Goal: Task Accomplishment & Management: Manage account settings

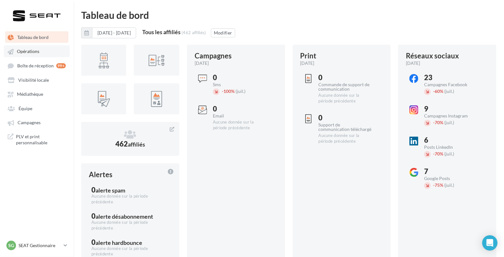
click at [29, 50] on span "Opérations" at bounding box center [28, 51] width 22 height 5
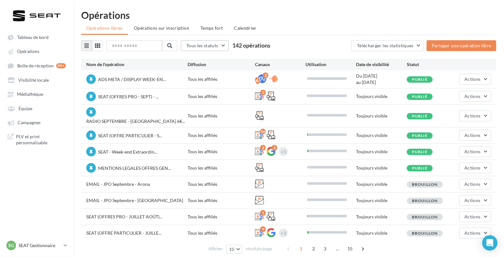
click at [210, 44] on span "Tous les statuts" at bounding box center [202, 45] width 32 height 5
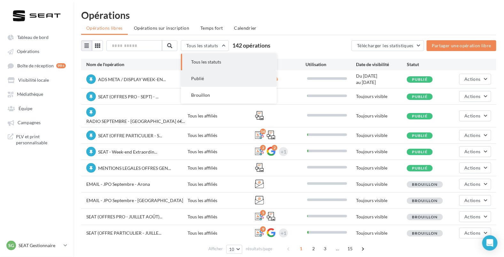
click at [207, 83] on button "Publié" at bounding box center [229, 78] width 96 height 17
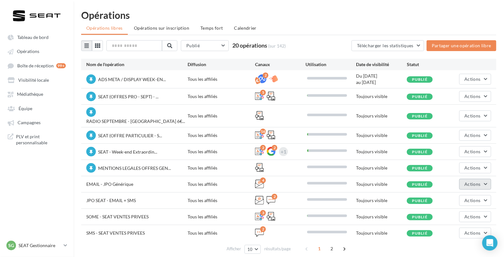
click at [489, 179] on button "Actions" at bounding box center [475, 184] width 32 height 11
click at [450, 193] on button "Editer" at bounding box center [459, 199] width 64 height 17
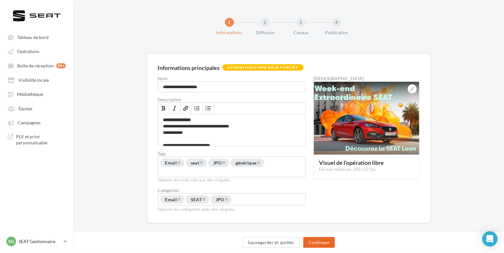
click at [323, 243] on button "Continuer" at bounding box center [319, 242] width 32 height 11
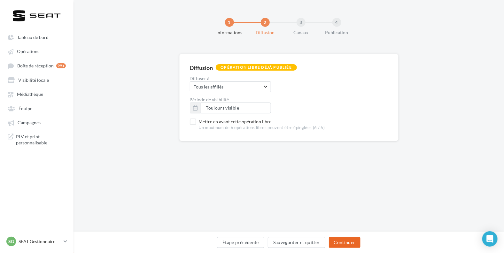
click at [343, 243] on button "Continuer" at bounding box center [345, 242] width 32 height 11
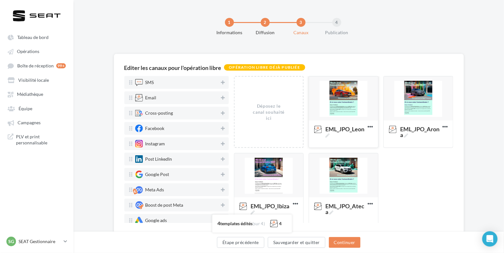
click at [345, 92] on div at bounding box center [343, 98] width 69 height 45
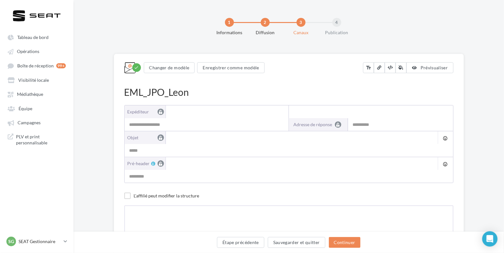
type input "**********"
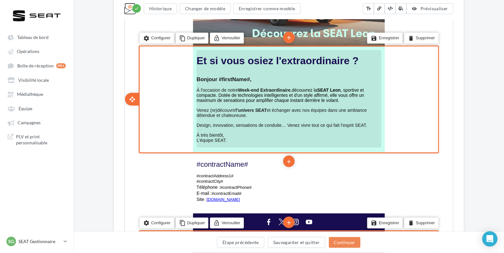
scroll to position [251, 0]
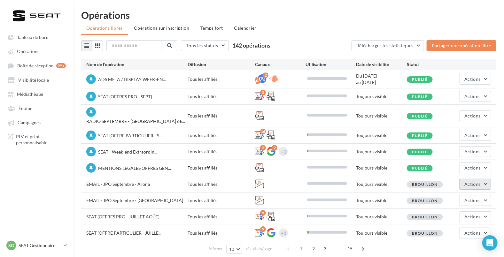
click at [476, 181] on span "Actions" at bounding box center [473, 183] width 16 height 5
click at [457, 193] on button "Editer" at bounding box center [459, 199] width 64 height 17
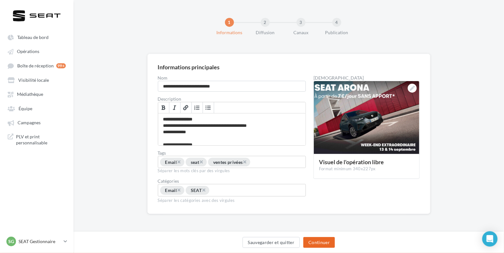
click at [326, 240] on button "Continuer" at bounding box center [319, 242] width 32 height 11
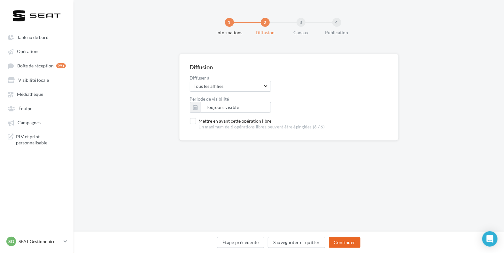
click at [347, 239] on button "Continuer" at bounding box center [345, 242] width 32 height 11
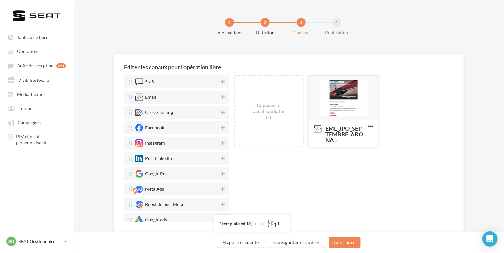
click at [341, 111] on div at bounding box center [343, 98] width 69 height 45
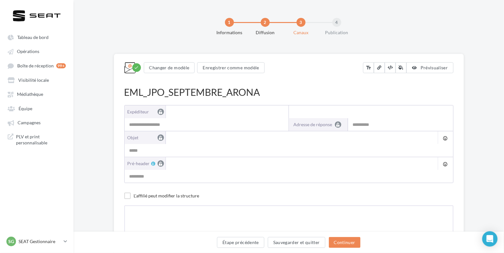
type input "**********"
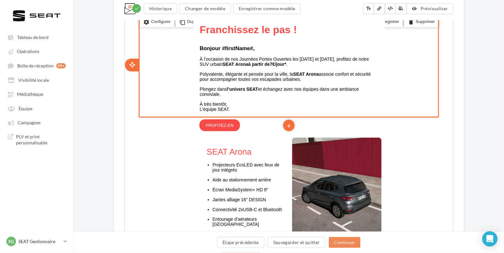
scroll to position [294, 0]
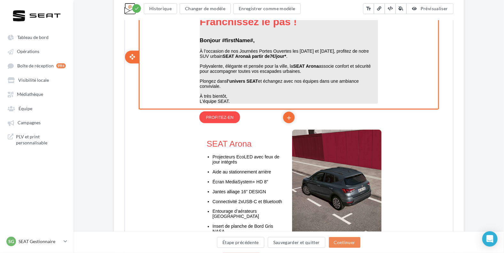
click at [275, 55] on strong "7 €/" at bounding box center [272, 55] width 6 height 5
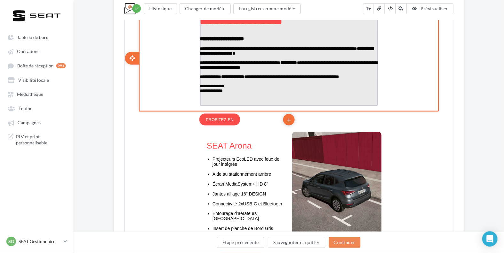
click at [223, 55] on strong "* **" at bounding box center [221, 52] width 5 height 4
click at [225, 55] on strong "* ***" at bounding box center [222, 52] width 6 height 4
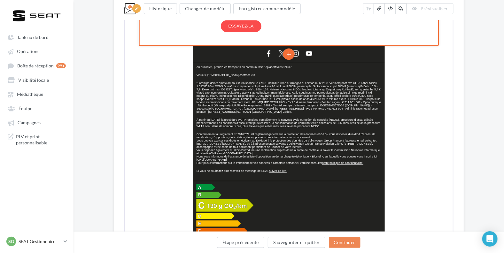
scroll to position [521, 0]
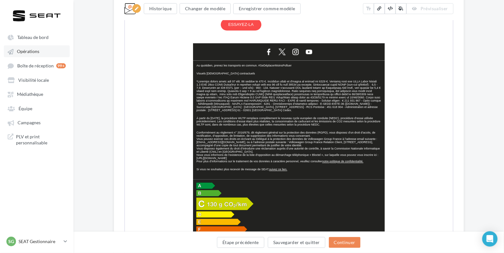
click at [26, 54] on link "Opérations" at bounding box center [37, 51] width 66 height 12
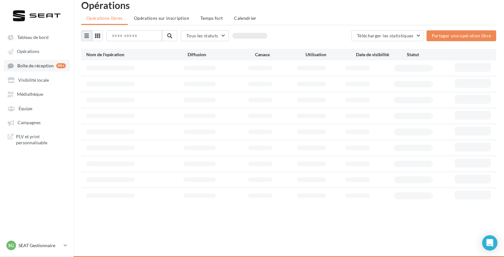
scroll to position [12, 0]
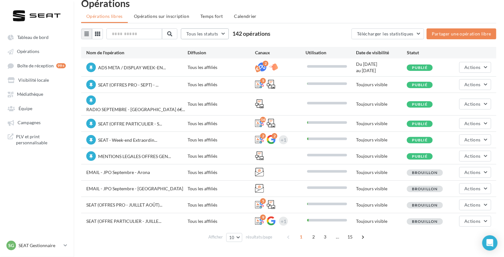
click at [197, 33] on span "Tous les statuts" at bounding box center [202, 33] width 32 height 5
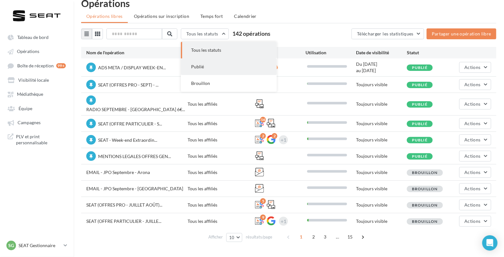
click at [207, 73] on button "Publié" at bounding box center [229, 66] width 96 height 17
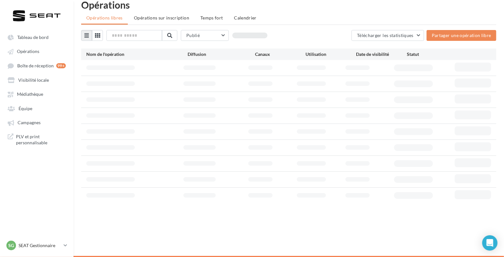
scroll to position [10, 0]
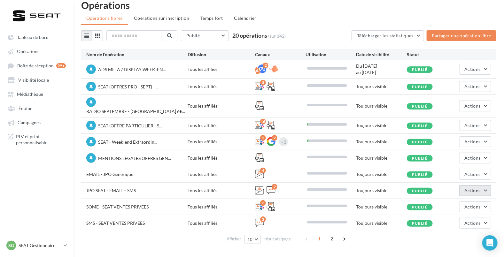
click at [478, 188] on span "Actions" at bounding box center [473, 190] width 16 height 5
click at [445, 200] on button "Editer" at bounding box center [459, 205] width 64 height 17
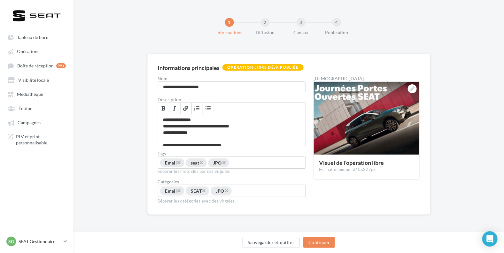
click at [312, 235] on div "Sauvegarder et quitter Continuer" at bounding box center [288, 242] width 430 height 21
click at [312, 241] on button "Continuer" at bounding box center [319, 242] width 32 height 11
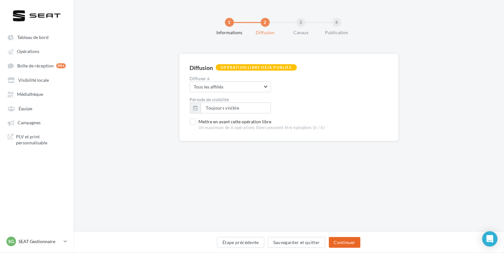
click at [347, 246] on button "Continuer" at bounding box center [345, 242] width 32 height 11
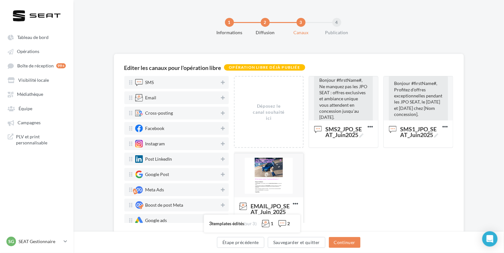
click at [272, 177] on div at bounding box center [268, 175] width 69 height 45
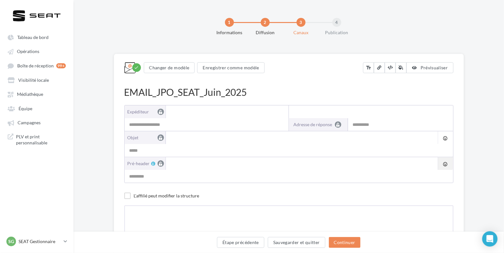
type input "**********"
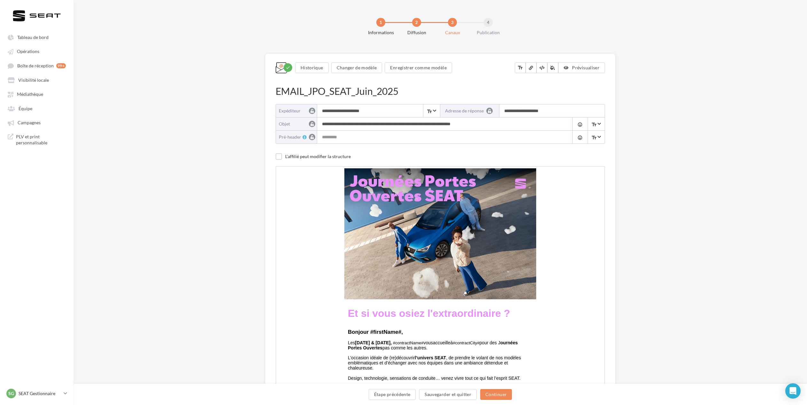
drag, startPoint x: 476, startPoint y: 0, endPoint x: 197, endPoint y: 271, distance: 388.4
click at [197, 257] on div "**********" at bounding box center [439, 339] width 733 height 571
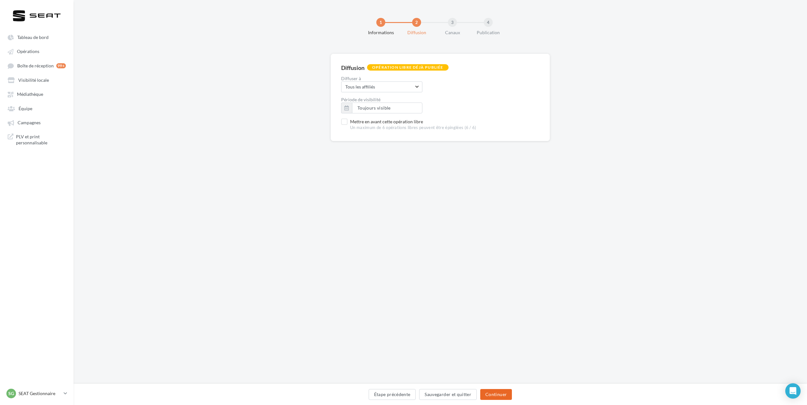
click at [497, 257] on button "Continuer" at bounding box center [496, 394] width 32 height 11
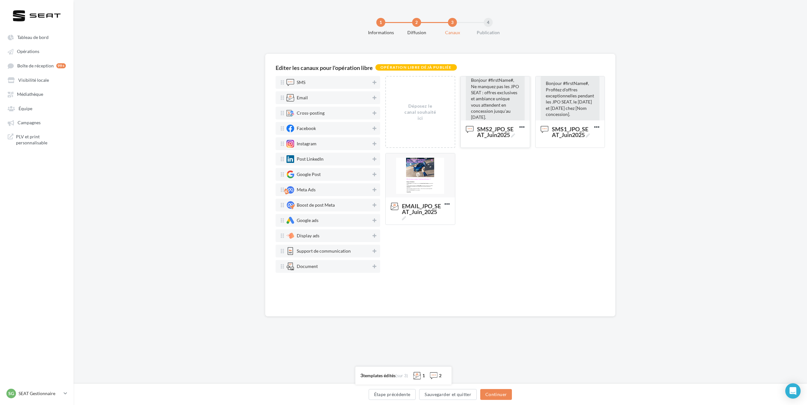
click at [499, 96] on span "Bonjour #firstName#, Ne manquez pas les JPO SEAT : offres exclusives et ambianc…" at bounding box center [495, 99] width 48 height 42
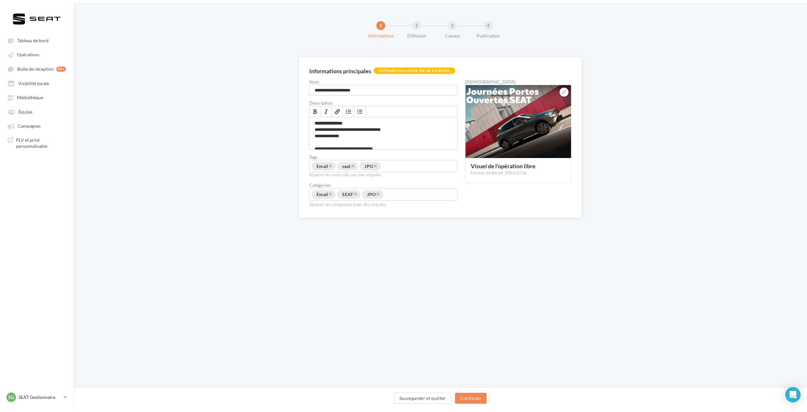
scroll to position [10, 0]
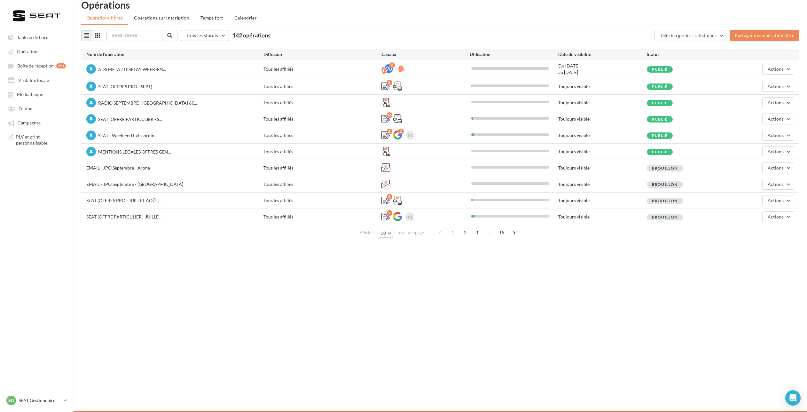
click at [211, 30] on button "Tous les statuts" at bounding box center [205, 35] width 48 height 11
click at [209, 68] on button "Publié" at bounding box center [229, 68] width 96 height 17
click at [508, 166] on button "Actions" at bounding box center [778, 167] width 32 height 11
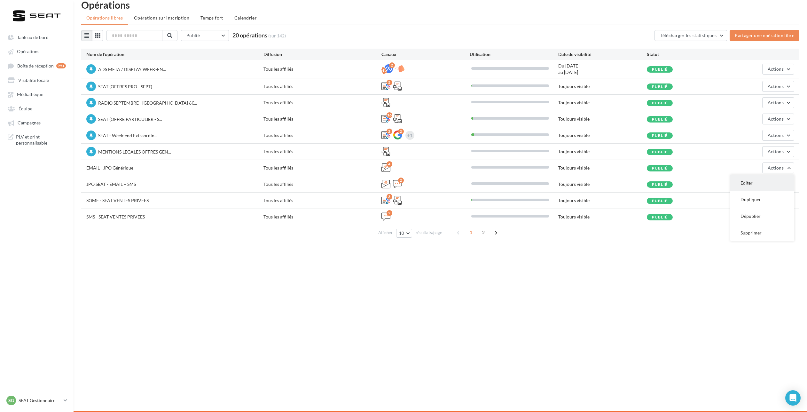
click at [508, 179] on button "Editer" at bounding box center [762, 182] width 64 height 17
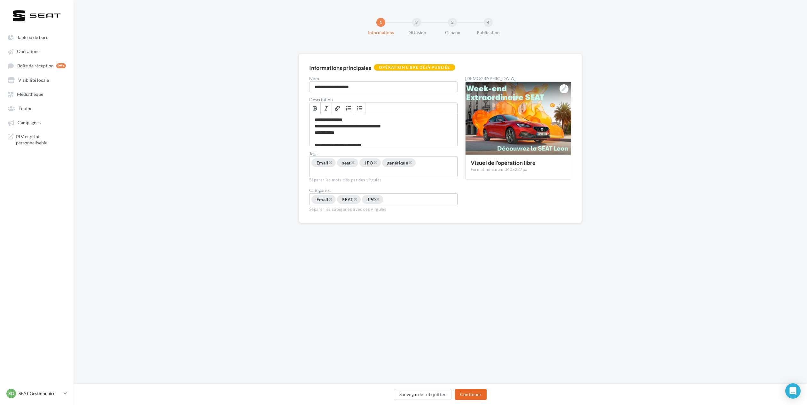
click at [470, 257] on button "Continuer" at bounding box center [471, 394] width 32 height 11
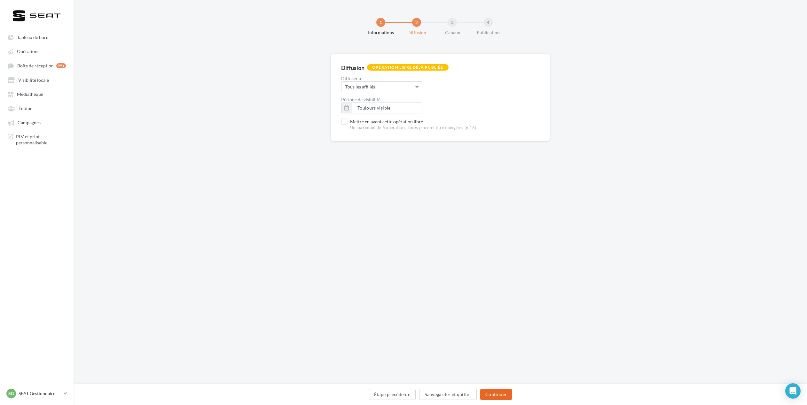
click at [501, 257] on button "Continuer" at bounding box center [496, 394] width 32 height 11
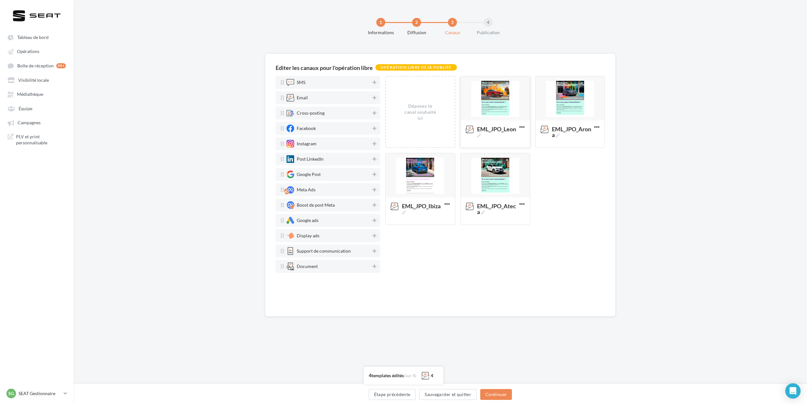
click at [498, 93] on div at bounding box center [494, 98] width 69 height 45
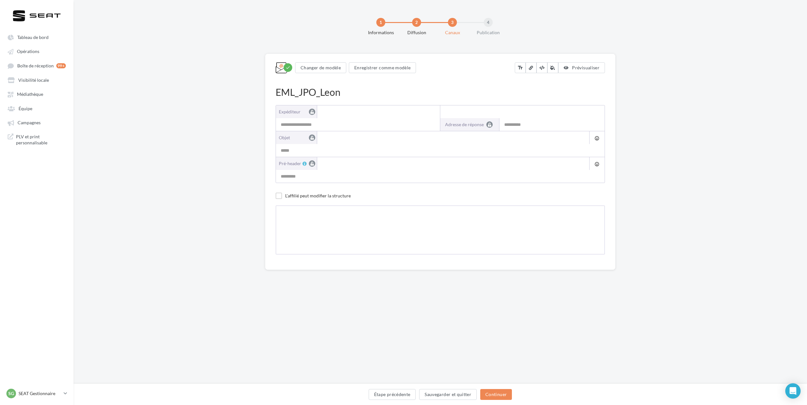
type input "**********"
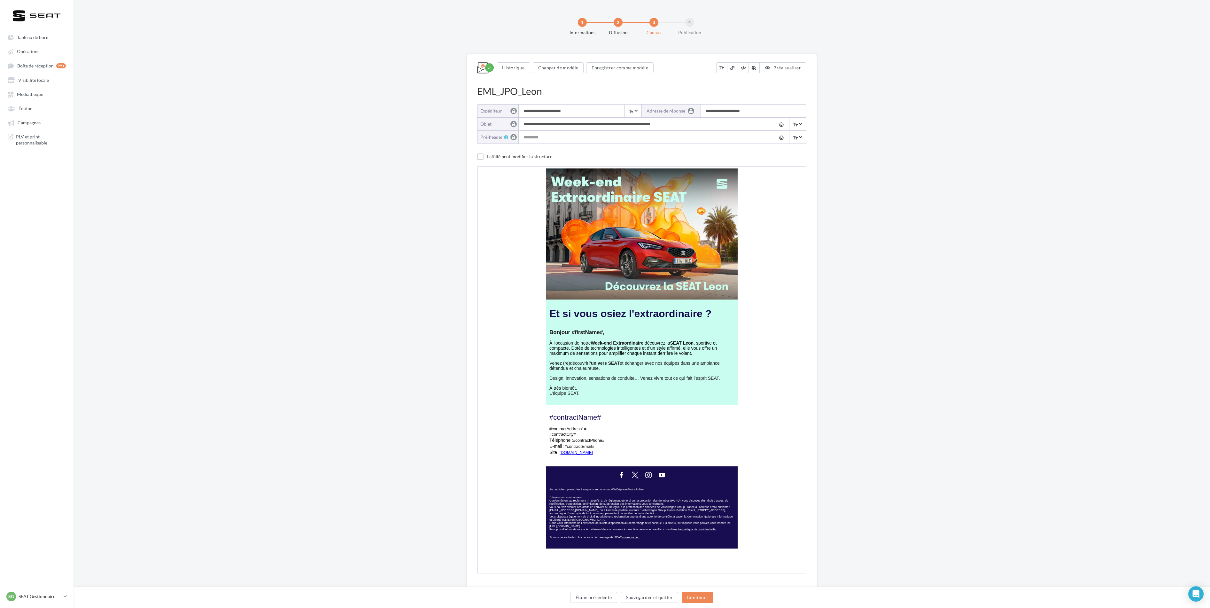
click at [508, 257] on div "**********" at bounding box center [641, 331] width 1136 height 555
click at [508, 16] on div "1 Informations 2 Diffusion 3 Canaux 4 Publication" at bounding box center [652, 29] width 1136 height 38
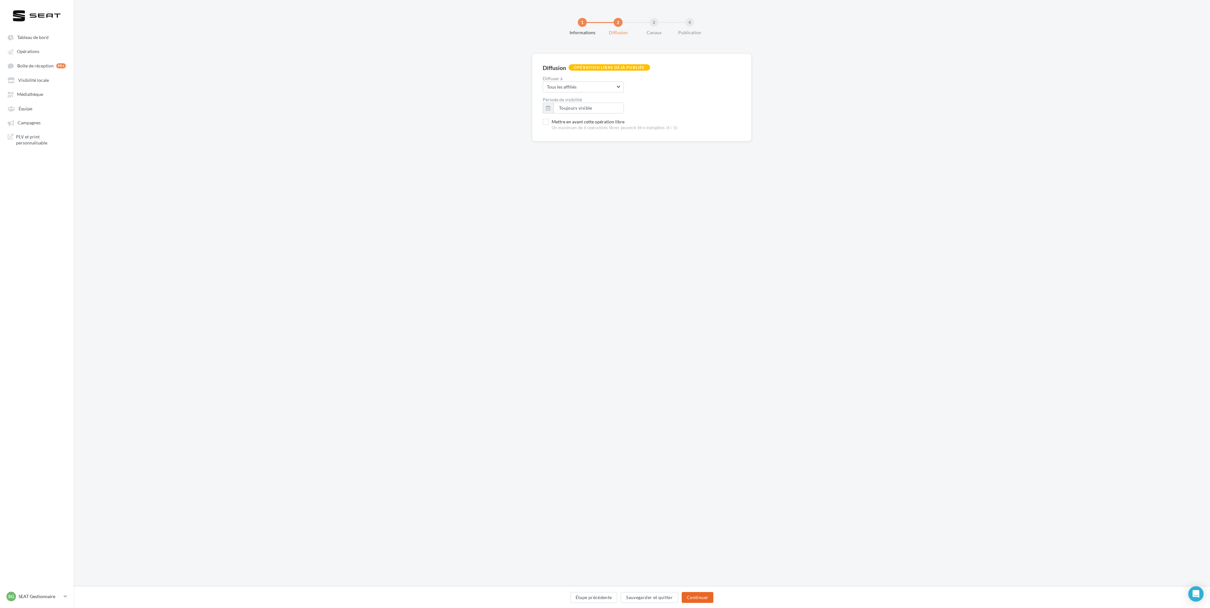
click at [508, 257] on button "Continuer" at bounding box center [698, 597] width 32 height 11
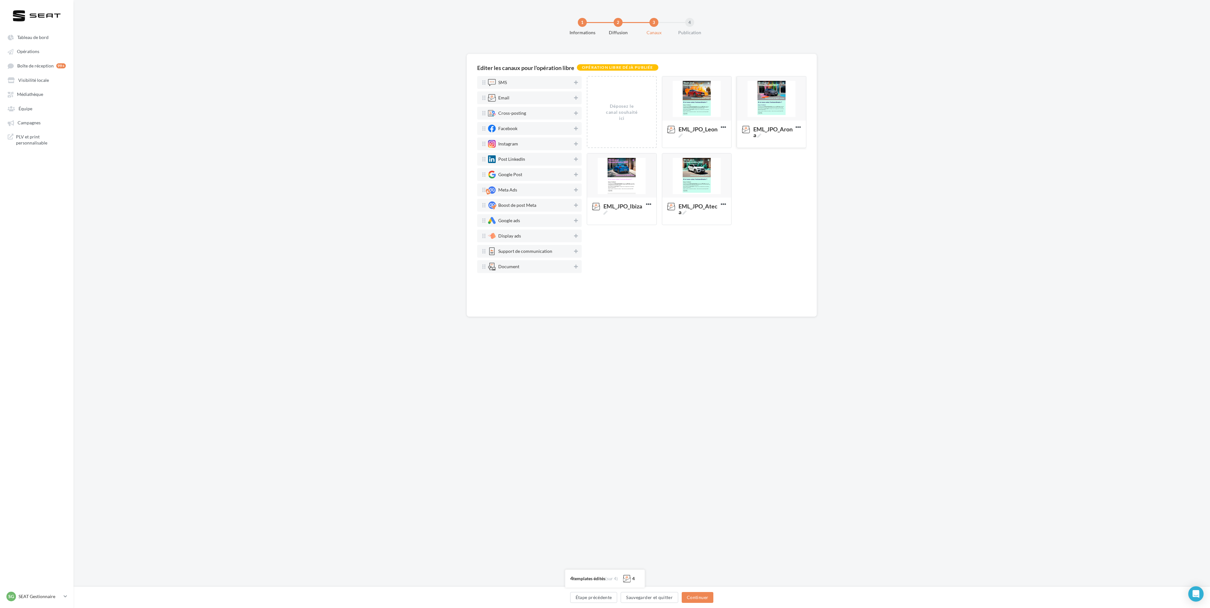
click at [508, 107] on div at bounding box center [771, 98] width 69 height 45
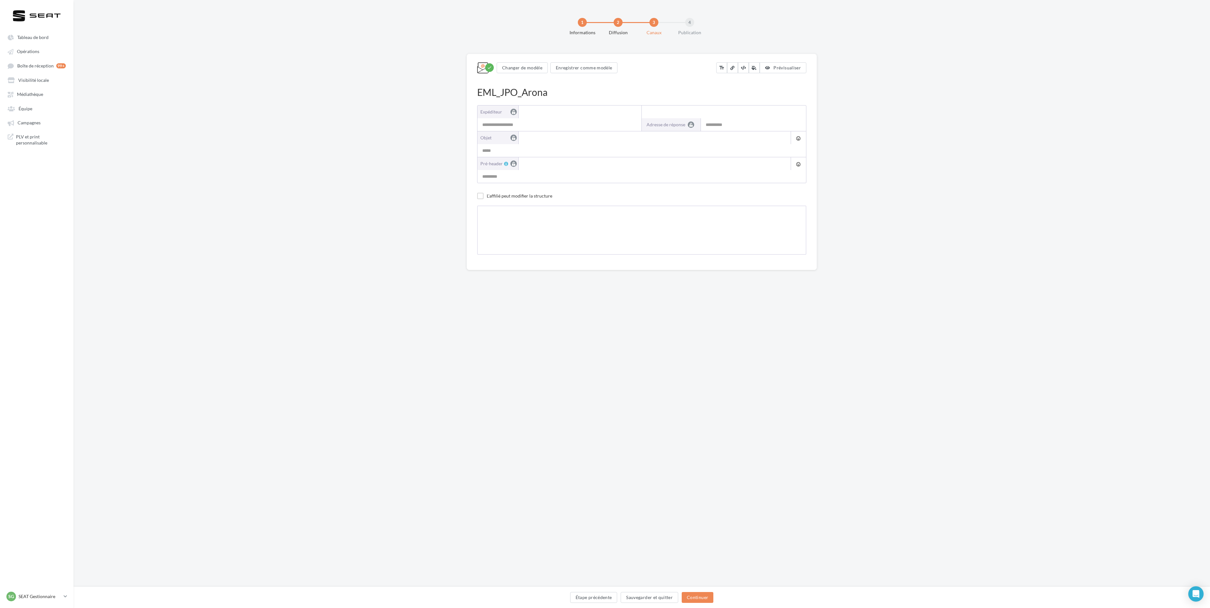
type input "**********"
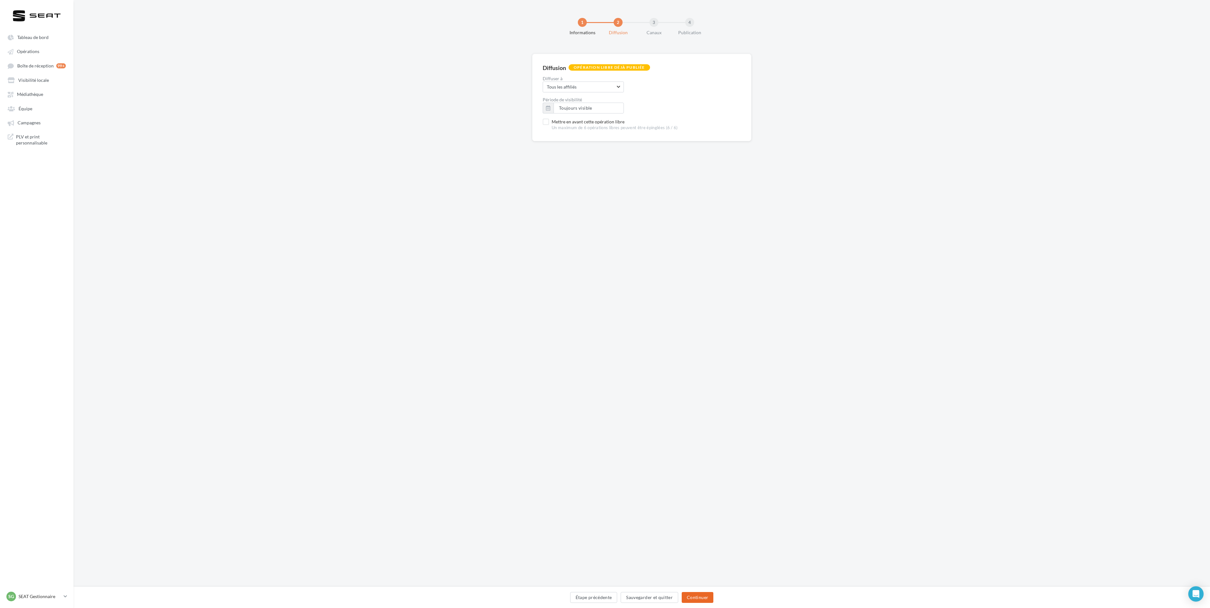
click at [508, 257] on button "Continuer" at bounding box center [698, 597] width 32 height 11
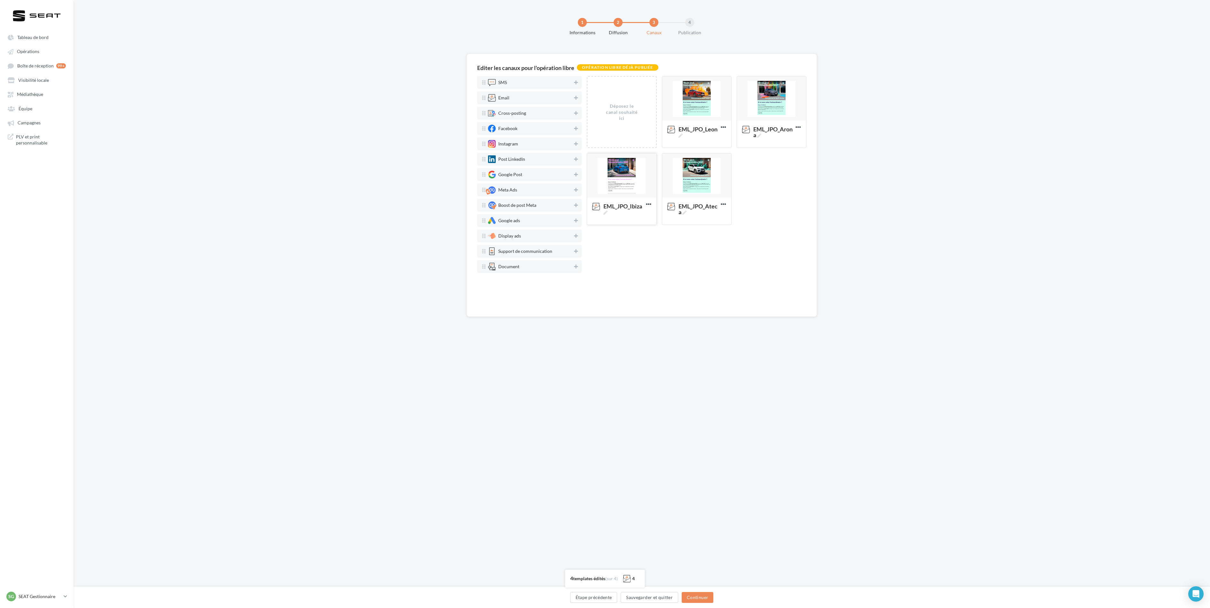
click at [508, 187] on div at bounding box center [621, 175] width 69 height 45
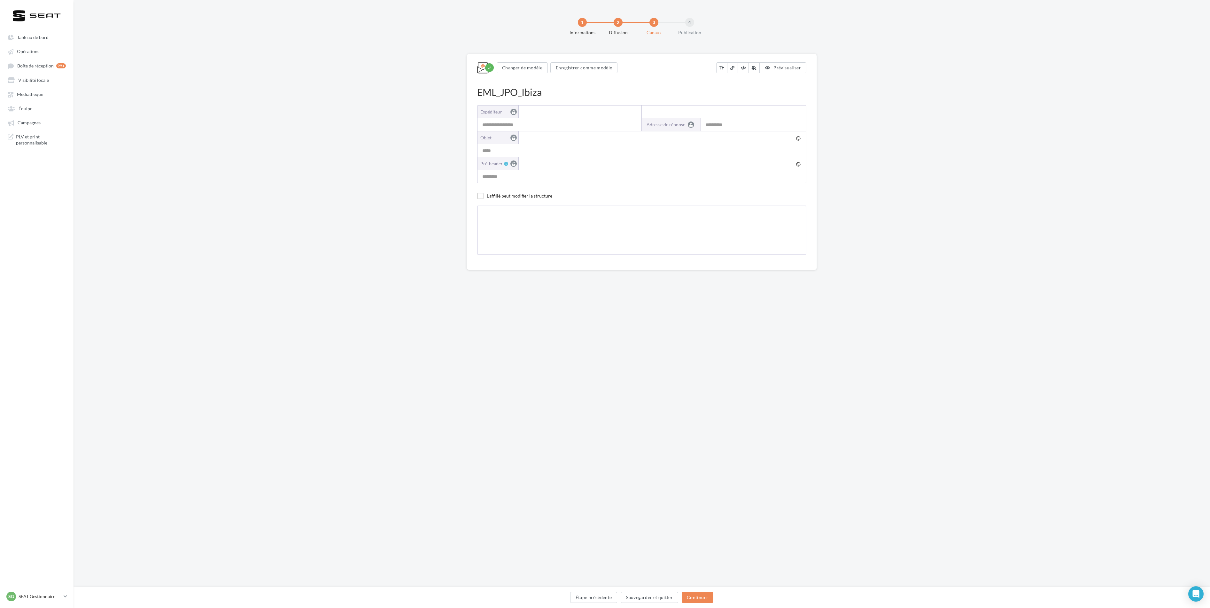
type input "**********"
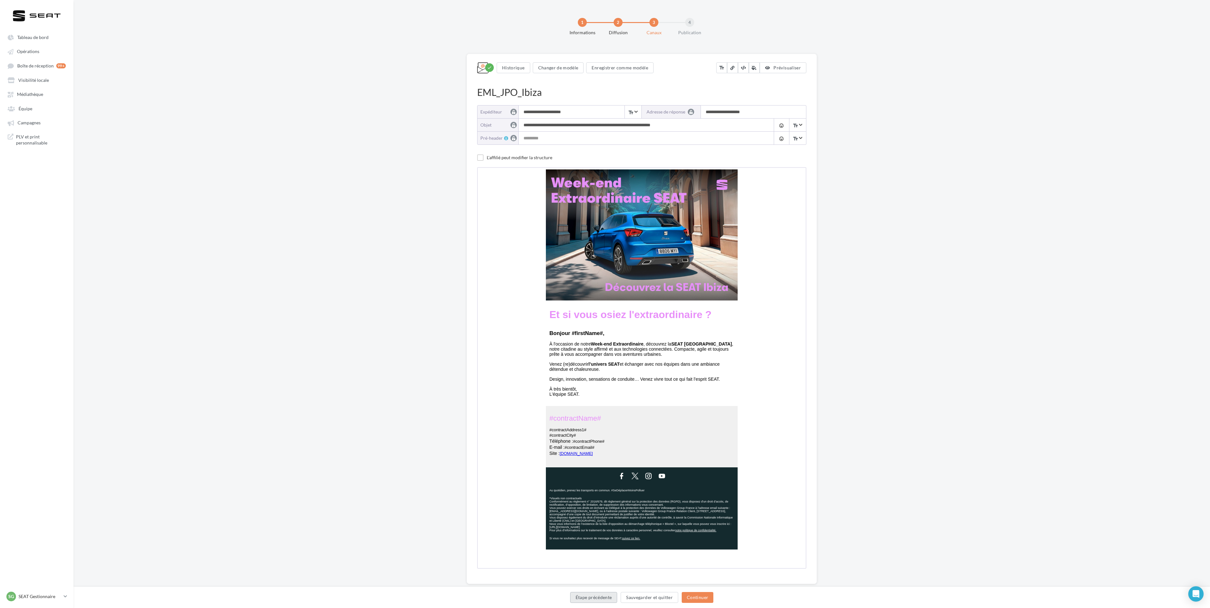
click at [508, 257] on button "Étape précédente" at bounding box center [593, 597] width 47 height 11
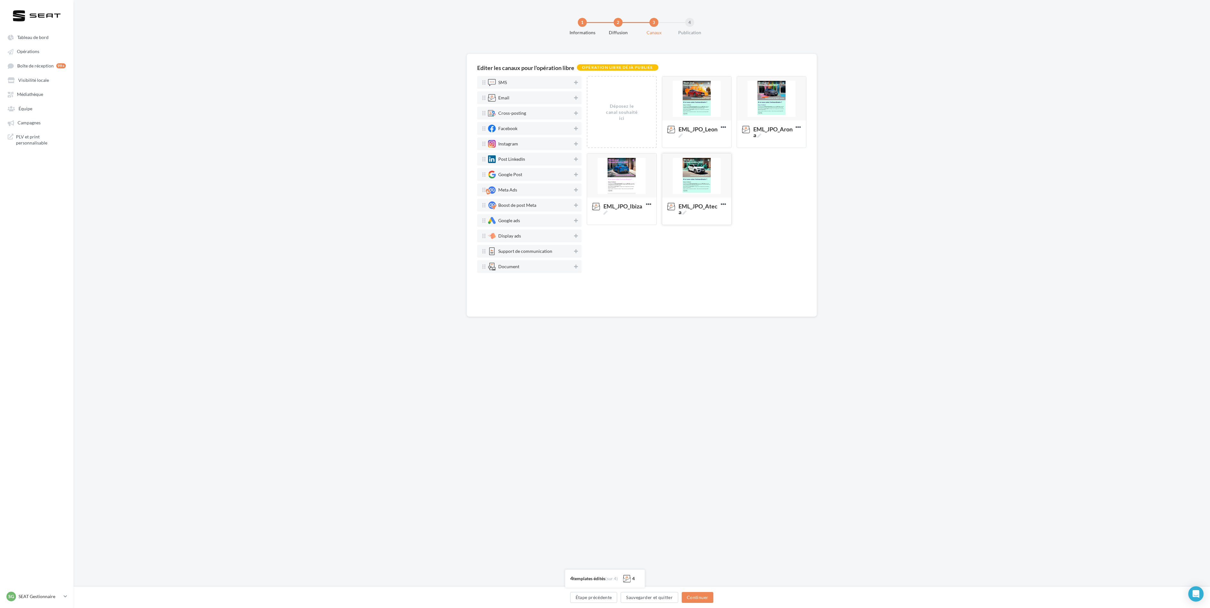
click at [508, 186] on div at bounding box center [696, 175] width 69 height 45
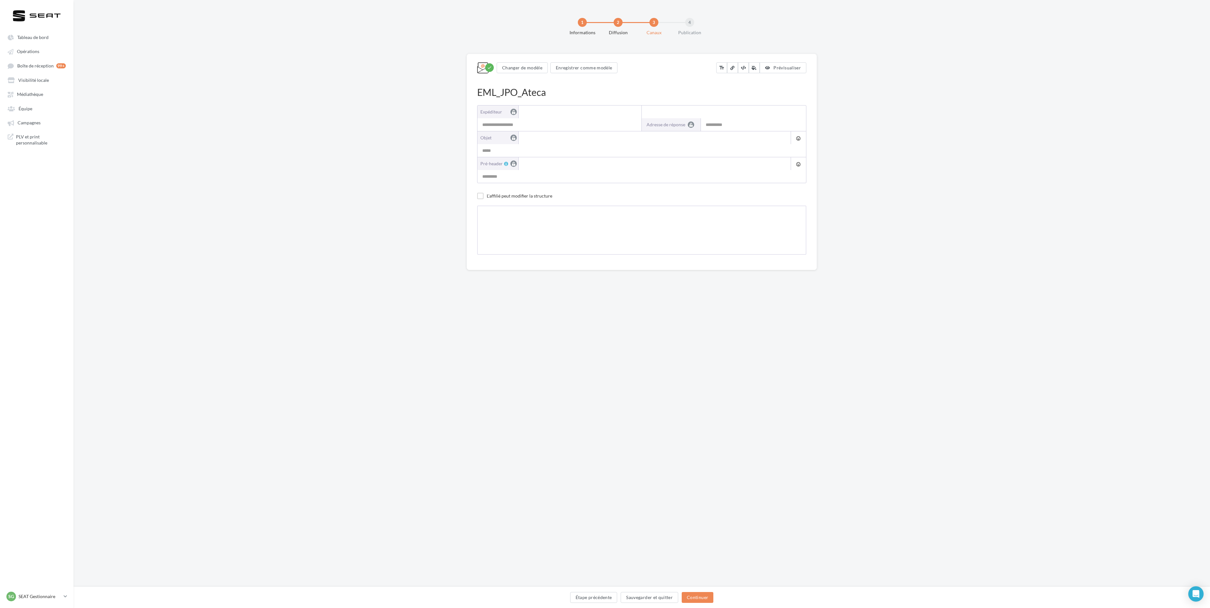
type input "**********"
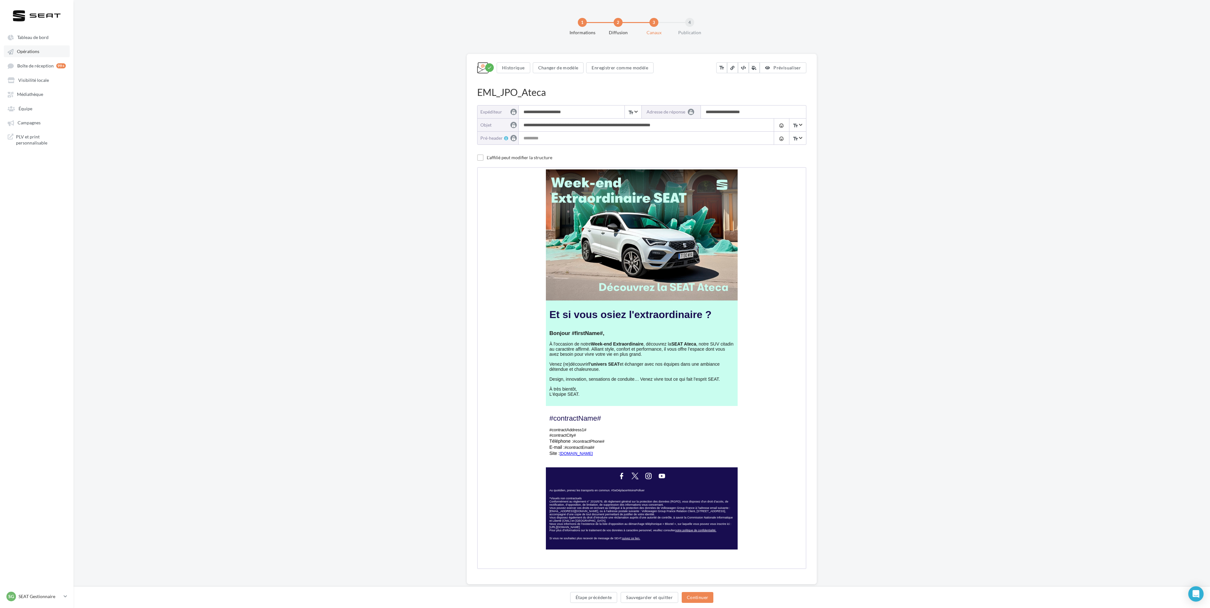
click at [40, 50] on link "Opérations" at bounding box center [37, 51] width 66 height 12
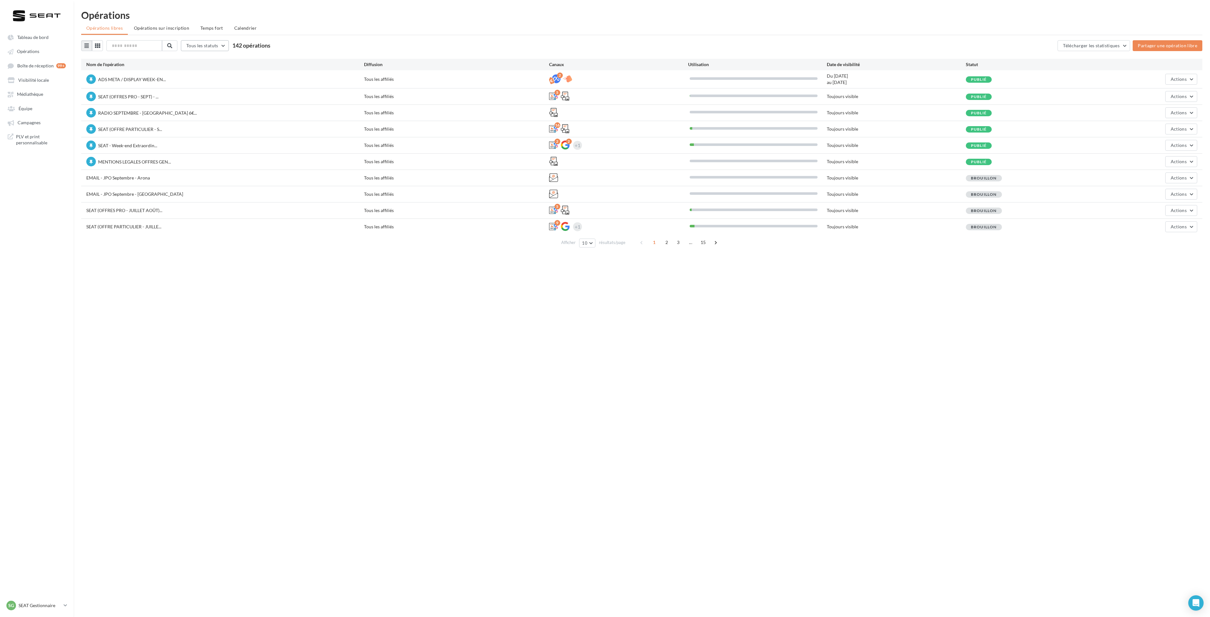
click at [229, 48] on button "Tous les statuts" at bounding box center [205, 45] width 48 height 11
click at [225, 82] on button "Publié" at bounding box center [229, 78] width 96 height 17
click at [508, 186] on div "EMAIL - JPO Générique Tous les affiliés 4 Toujours visible Publié Actions" at bounding box center [641, 178] width 1121 height 16
click at [508, 196] on span "Actions" at bounding box center [1178, 193] width 16 height 5
click at [508, 212] on button "Editer" at bounding box center [1165, 209] width 64 height 17
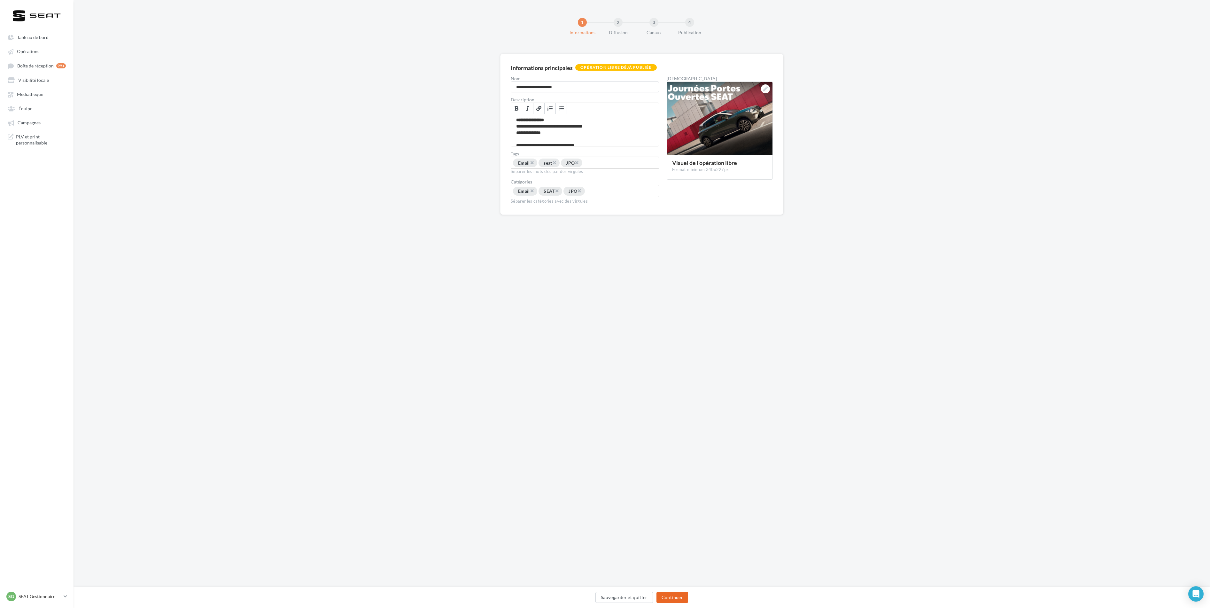
click at [508, 257] on button "Continuer" at bounding box center [672, 597] width 32 height 11
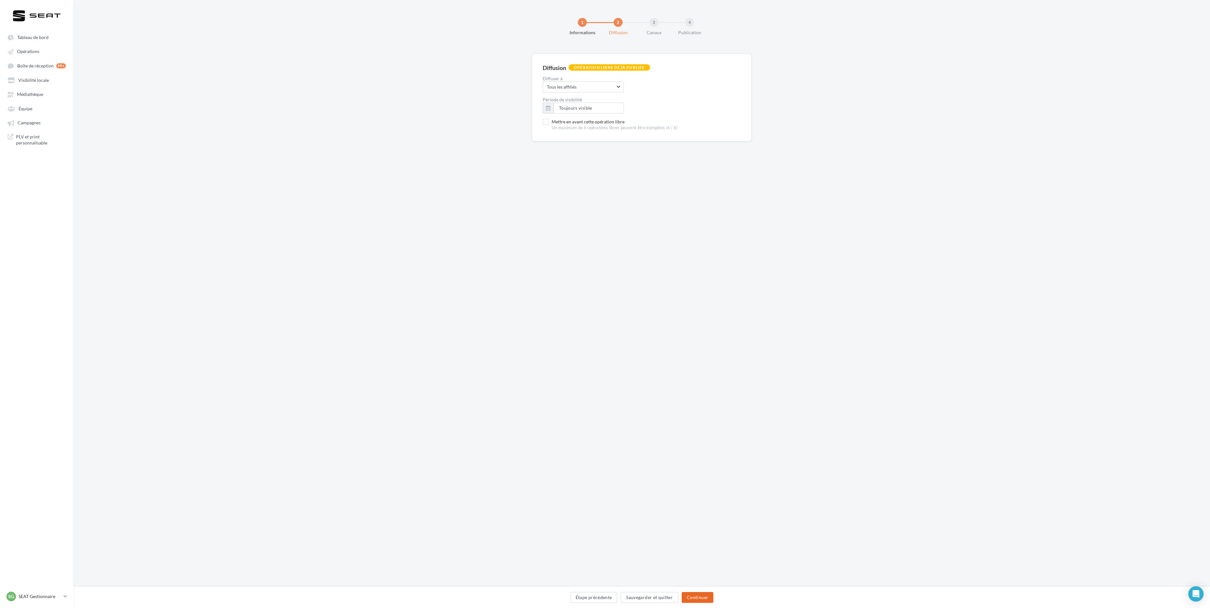
click at [508, 257] on button "Continuer" at bounding box center [698, 597] width 32 height 11
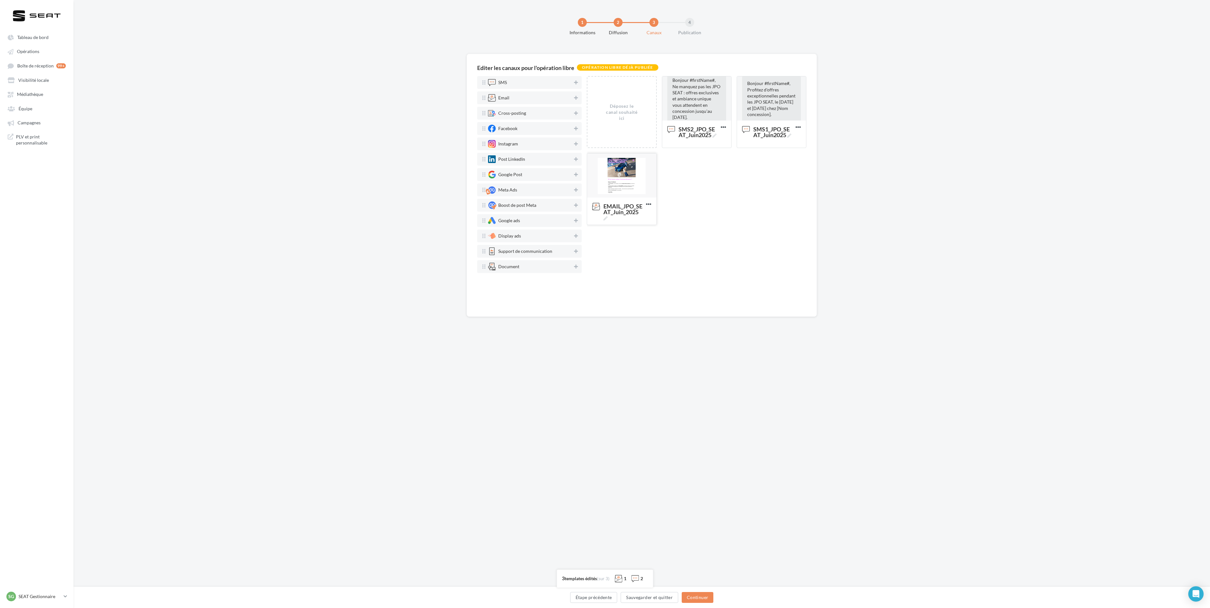
click at [508, 179] on div at bounding box center [621, 175] width 69 height 45
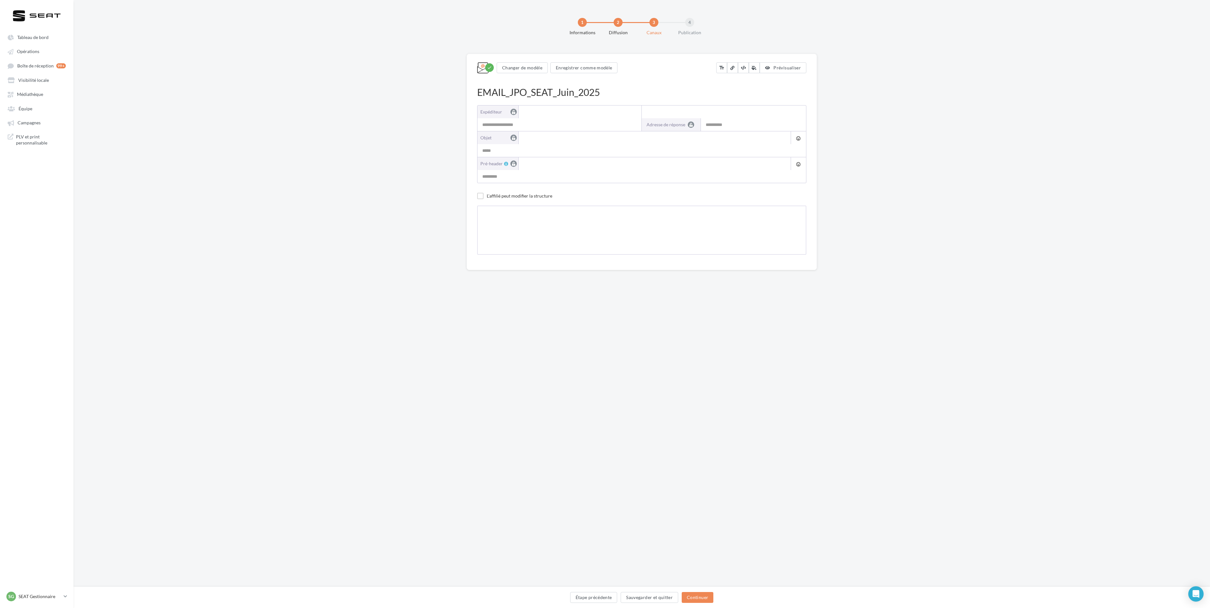
type input "**********"
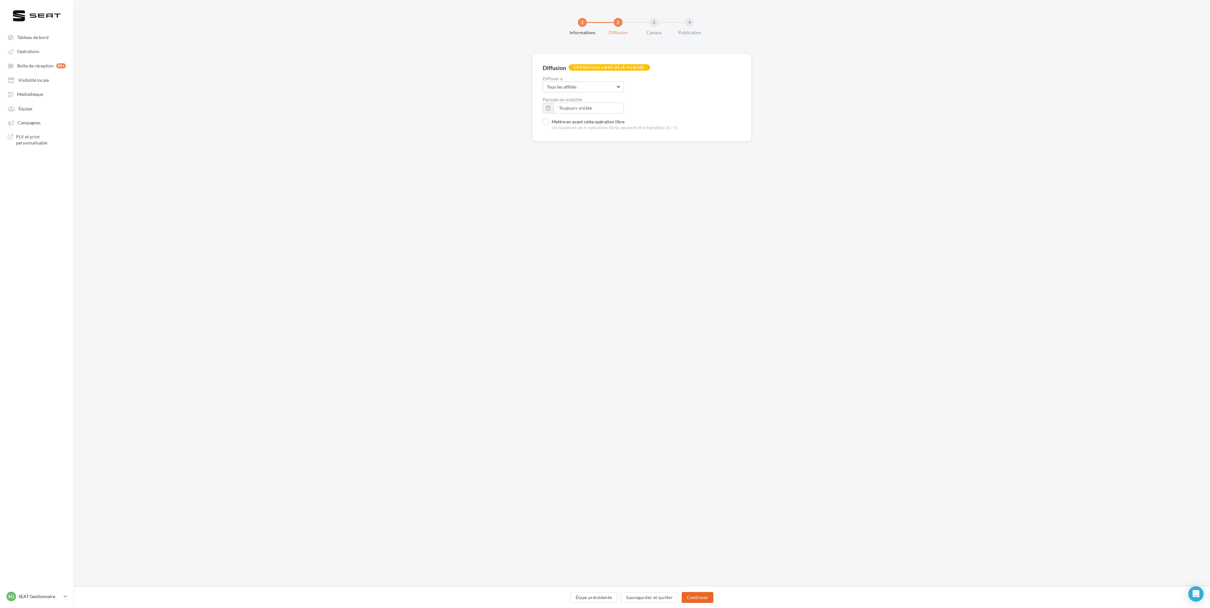
click at [508, 257] on button "Continuer" at bounding box center [698, 597] width 32 height 11
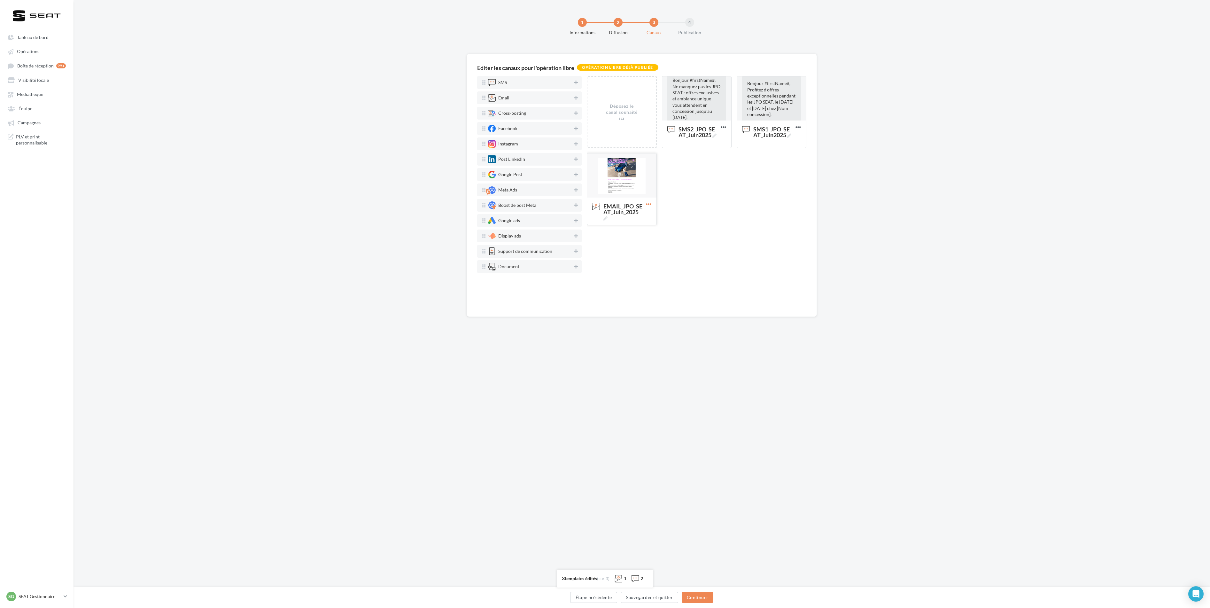
click at [508, 205] on icon at bounding box center [649, 204] width 16 height 16
click at [508, 257] on button "Supprimer" at bounding box center [677, 284] width 64 height 16
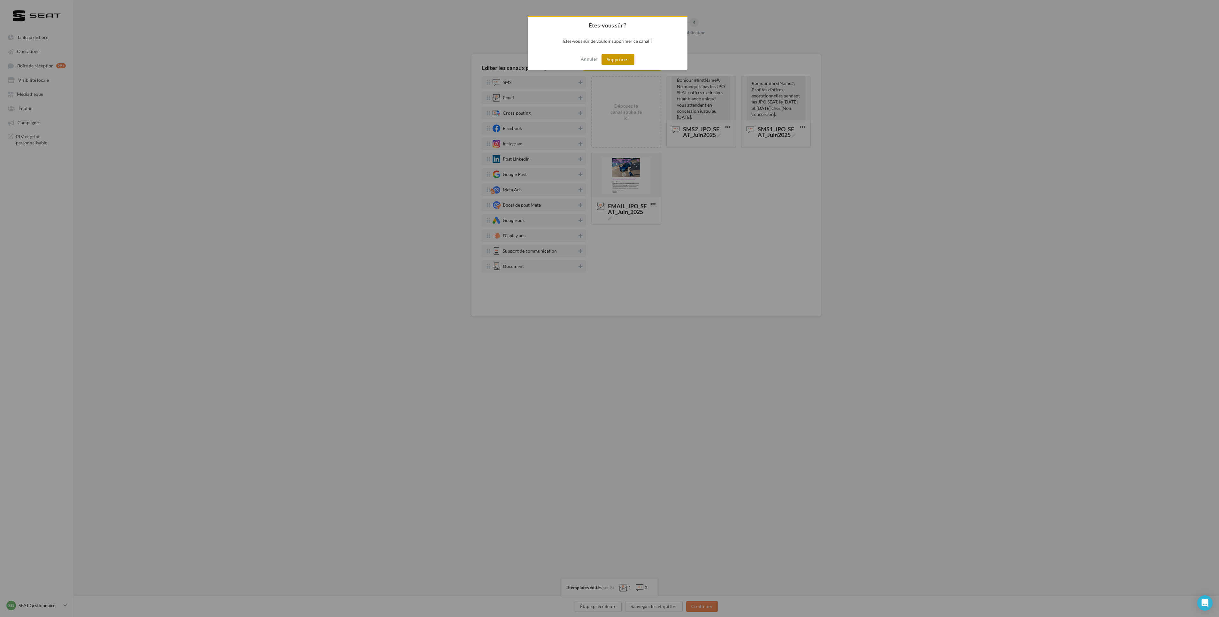
click at [508, 59] on button "Supprimer" at bounding box center [618, 59] width 33 height 11
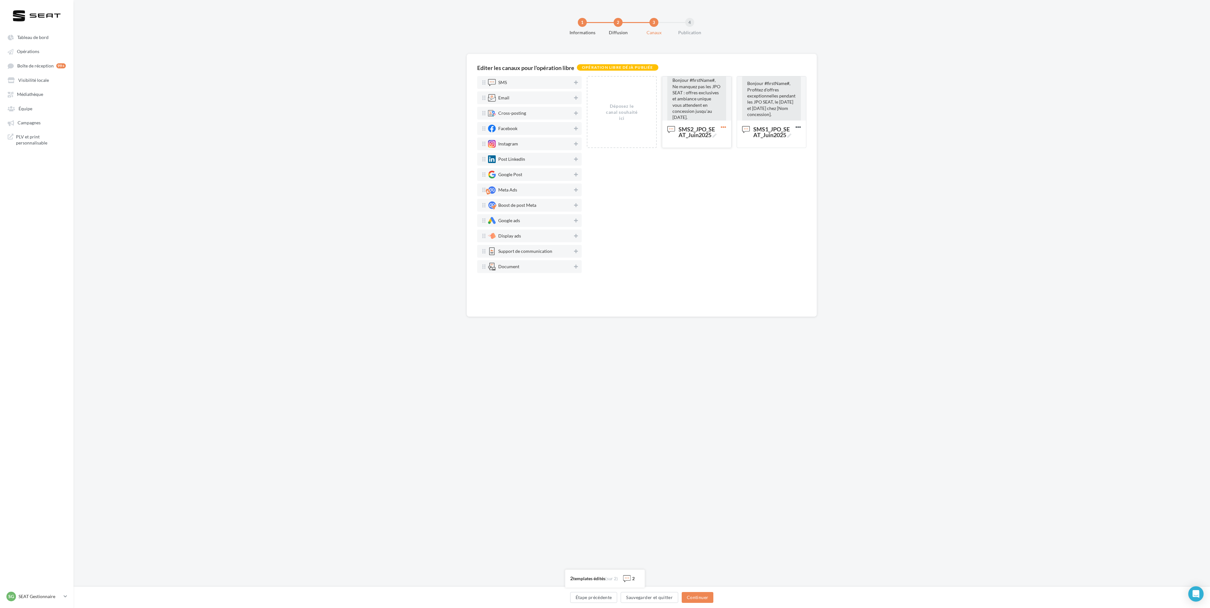
click at [508, 130] on icon at bounding box center [723, 127] width 16 height 16
click at [508, 143] on button "Editer" at bounding box center [751, 141] width 64 height 16
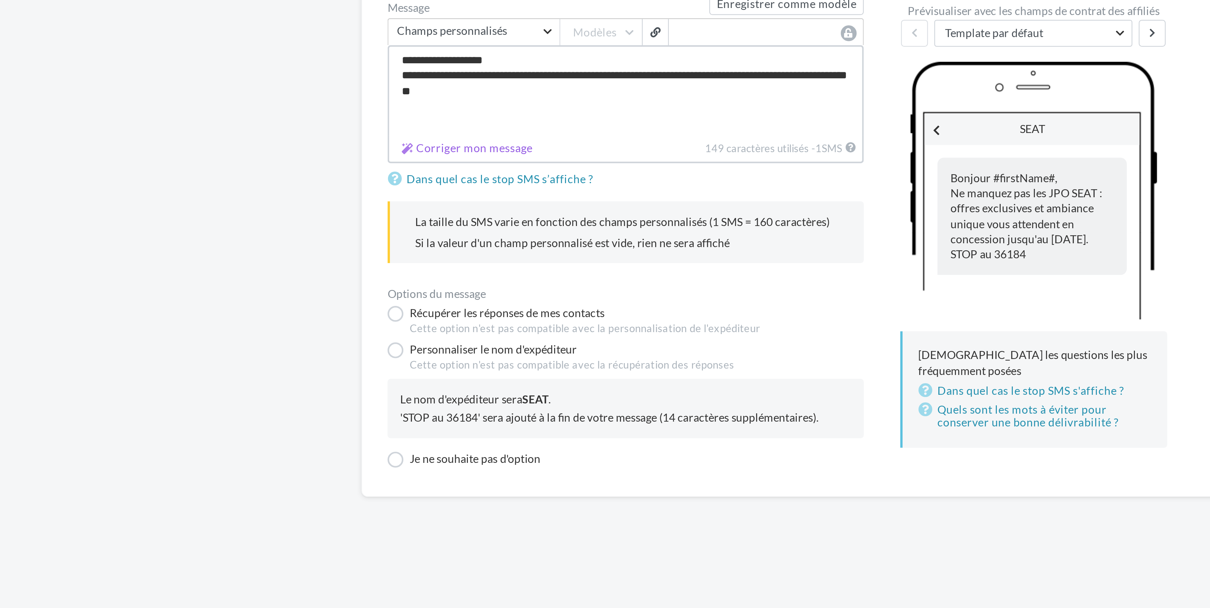
click at [508, 109] on textarea "**********" at bounding box center [573, 114] width 192 height 36
type textarea "**********"
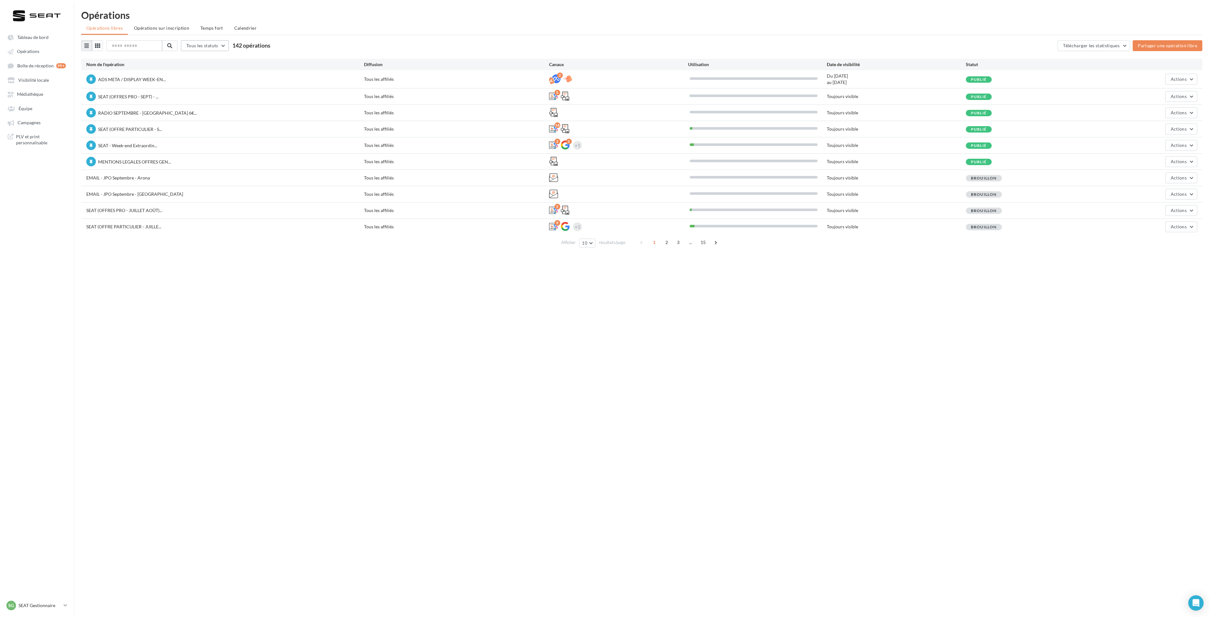
click at [218, 44] on span "Tous les statuts" at bounding box center [202, 45] width 32 height 5
click at [224, 81] on button "Publié" at bounding box center [229, 78] width 96 height 17
click at [508, 197] on span "Actions" at bounding box center [1178, 193] width 16 height 5
click at [508, 240] on button "Dépublier" at bounding box center [1165, 242] width 64 height 17
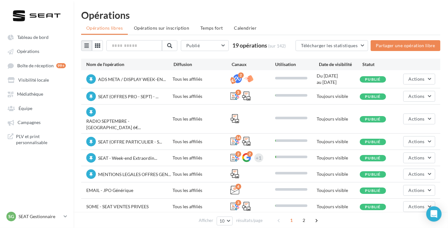
click at [259, 202] on div "3" at bounding box center [251, 207] width 43 height 10
click at [303, 220] on span "2" at bounding box center [304, 221] width 10 height 10
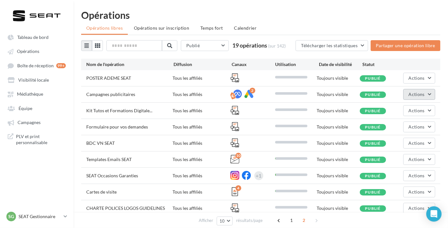
click at [422, 96] on span "Actions" at bounding box center [417, 94] width 16 height 5
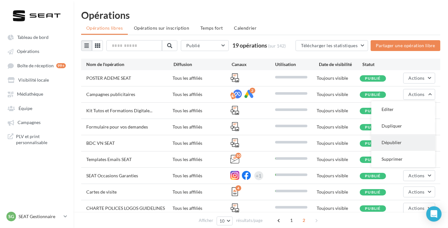
click at [400, 141] on button "Dépublier" at bounding box center [403, 143] width 64 height 17
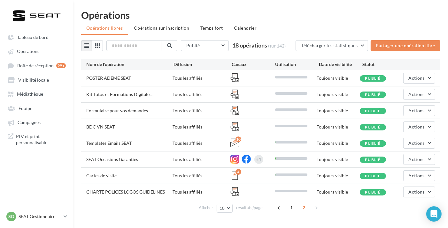
scroll to position [10, 0]
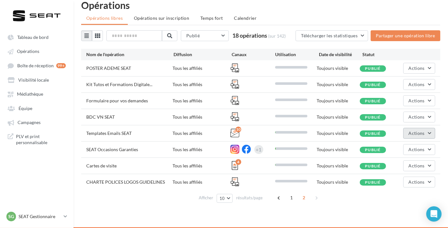
click at [419, 133] on span "Actions" at bounding box center [417, 133] width 16 height 5
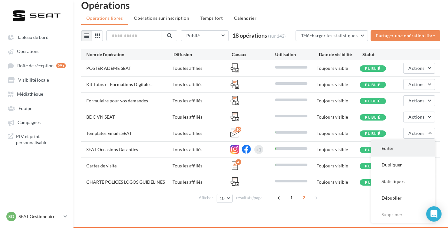
click at [394, 149] on button "Editer" at bounding box center [403, 148] width 64 height 17
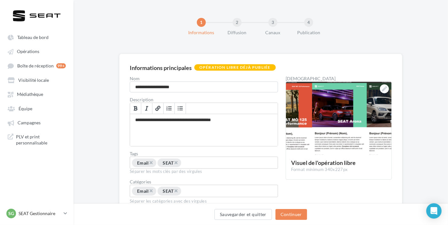
click at [297, 209] on div "Sauvegarder et quitter Continuer" at bounding box center [260, 214] width 374 height 21
click at [296, 211] on button "Continuer" at bounding box center [291, 214] width 32 height 11
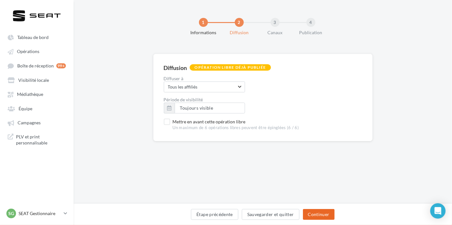
click at [316, 211] on button "Continuer" at bounding box center [319, 214] width 32 height 11
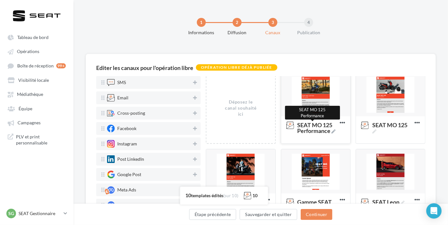
scroll to position [4, 0]
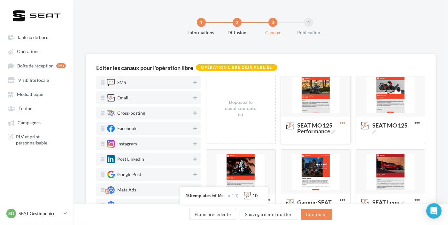
click at [340, 123] on icon at bounding box center [343, 123] width 16 height 16
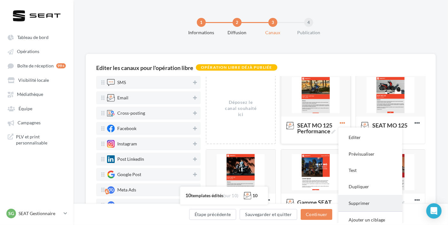
click at [361, 202] on button "Supprimer" at bounding box center [370, 203] width 64 height 16
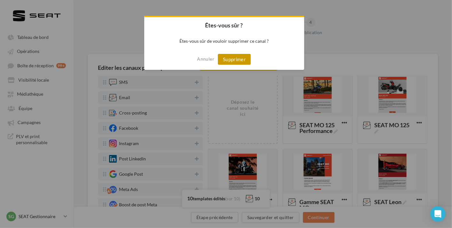
click at [228, 58] on button "Supprimer" at bounding box center [234, 59] width 33 height 11
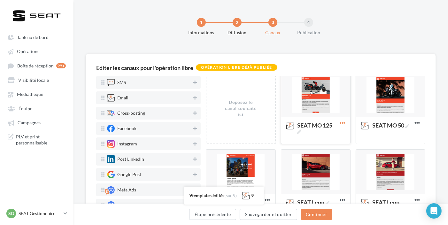
click at [341, 123] on icon at bounding box center [343, 123] width 16 height 16
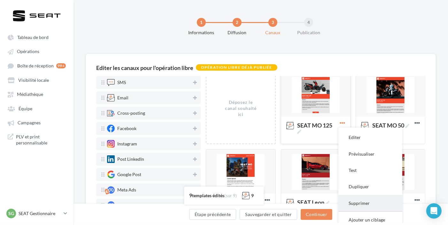
click at [364, 205] on button "Supprimer" at bounding box center [370, 203] width 64 height 16
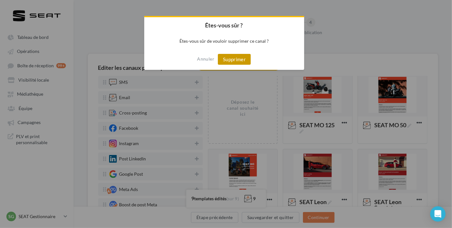
click at [248, 60] on button "Supprimer" at bounding box center [234, 59] width 33 height 11
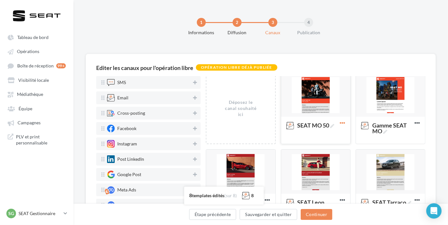
click at [339, 122] on icon at bounding box center [343, 123] width 16 height 16
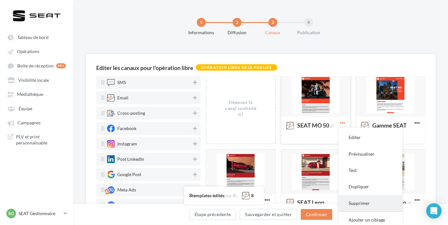
click at [359, 199] on button "Supprimer" at bounding box center [370, 203] width 64 height 16
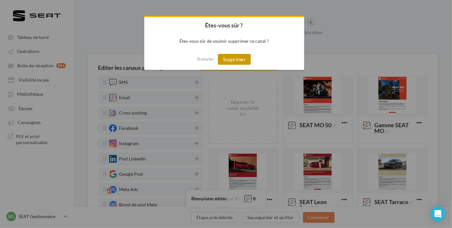
click at [240, 61] on button "Supprimer" at bounding box center [234, 59] width 33 height 11
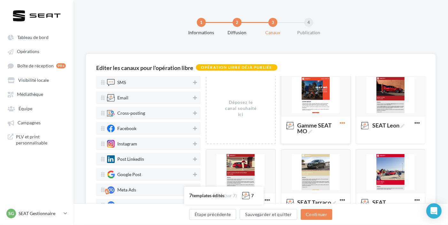
click at [339, 123] on icon at bounding box center [343, 123] width 16 height 16
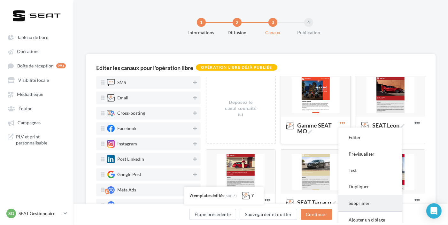
click at [353, 200] on button "Supprimer" at bounding box center [370, 203] width 64 height 16
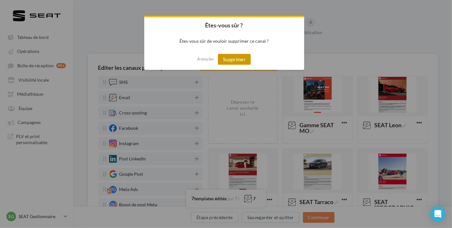
click at [240, 58] on button "Supprimer" at bounding box center [234, 59] width 33 height 11
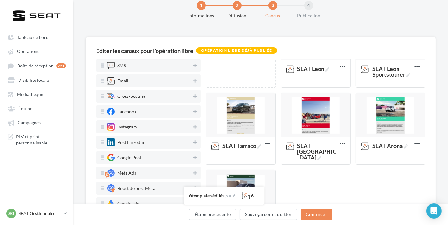
scroll to position [43, 0]
click at [265, 143] on icon at bounding box center [268, 144] width 16 height 16
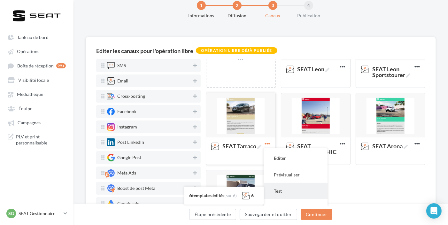
scroll to position [89, 0]
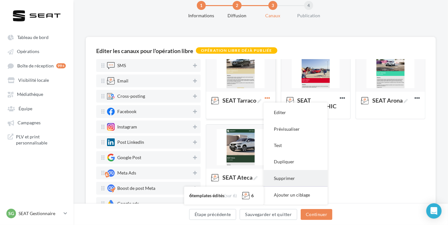
click at [284, 177] on button "Supprimer" at bounding box center [296, 178] width 64 height 16
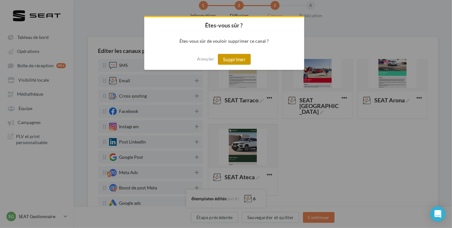
click at [233, 63] on button "Supprimer" at bounding box center [234, 59] width 33 height 11
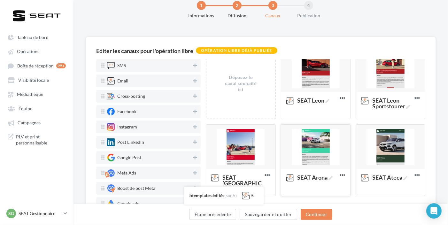
scroll to position [46, 0]
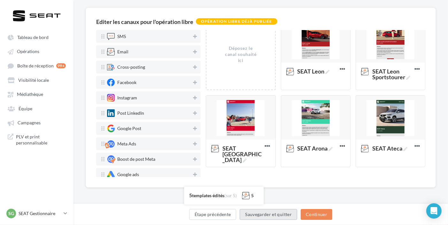
click at [276, 214] on button "Sauvegarder et quitter" at bounding box center [269, 214] width 58 height 11
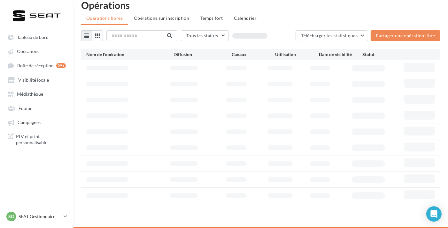
scroll to position [40, 0]
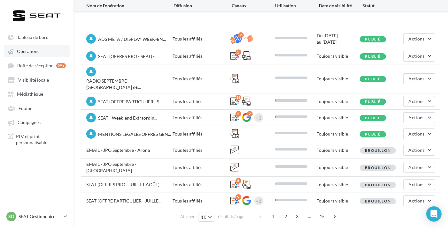
click at [35, 52] on span "Opérations" at bounding box center [28, 51] width 22 height 5
click at [42, 40] on span "Tableau de bord" at bounding box center [32, 37] width 31 height 5
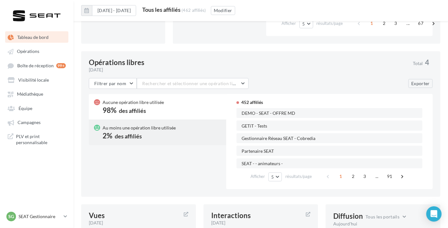
scroll to position [437, 0]
